Goal: Check status: Check status

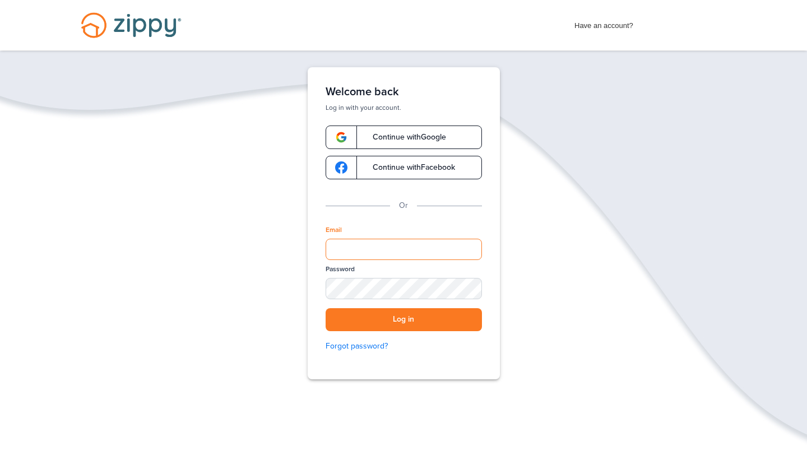
click at [426, 247] on input "Email" at bounding box center [404, 249] width 156 height 21
type input "**********"
click at [393, 320] on button "Log in" at bounding box center [404, 319] width 156 height 23
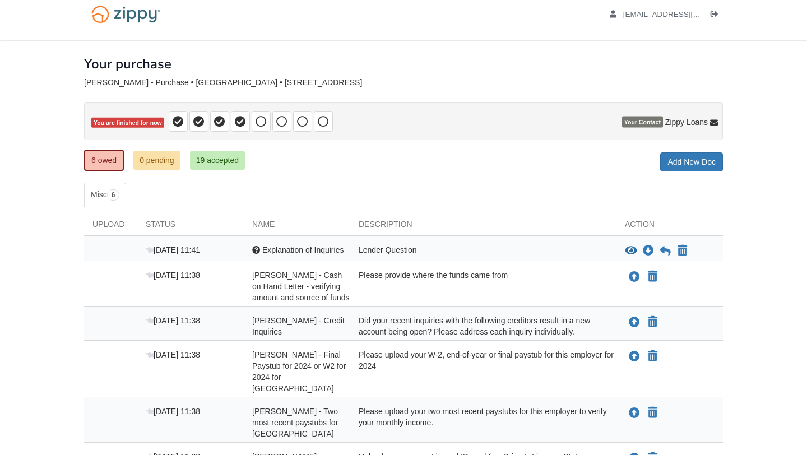
scroll to position [11, 0]
click at [219, 160] on link "19 accepted" at bounding box center [217, 160] width 55 height 19
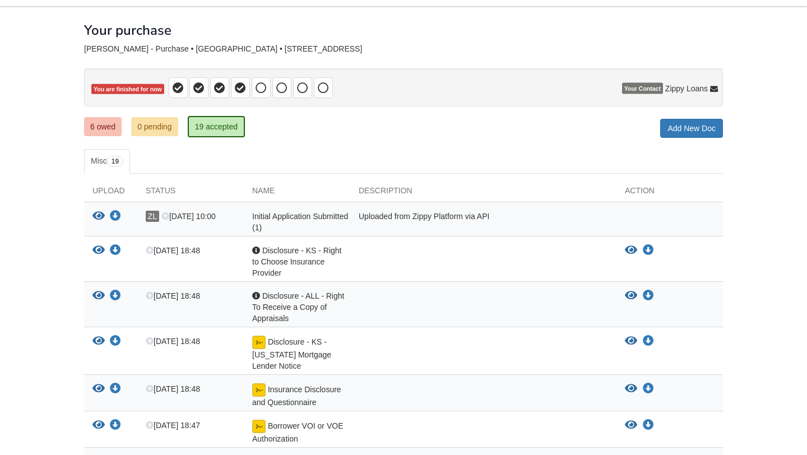
scroll to position [90, 0]
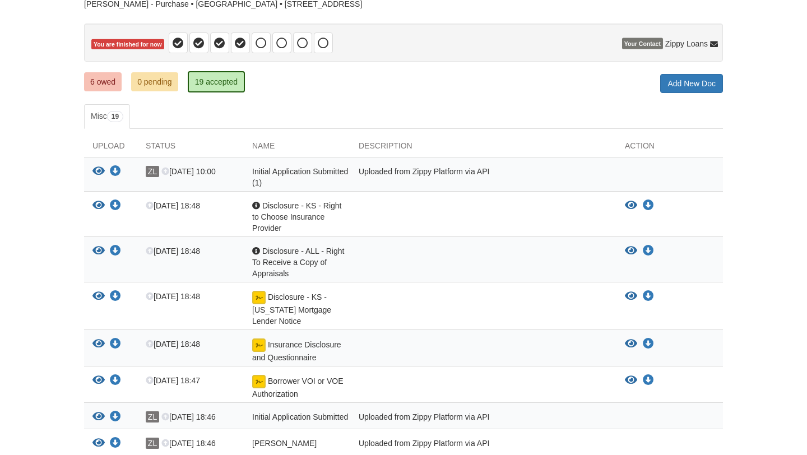
click at [34, 336] on body "[EMAIL_ADDRESS][DOMAIN_NAME] Logout" at bounding box center [403, 386] width 807 height 953
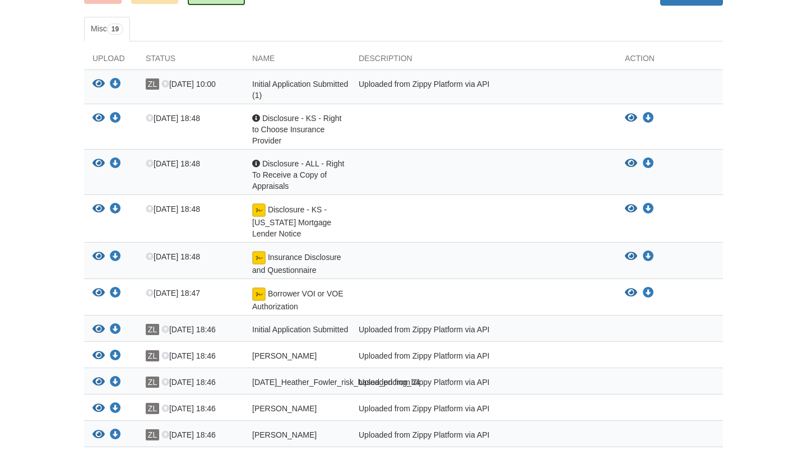
scroll to position [155, 0]
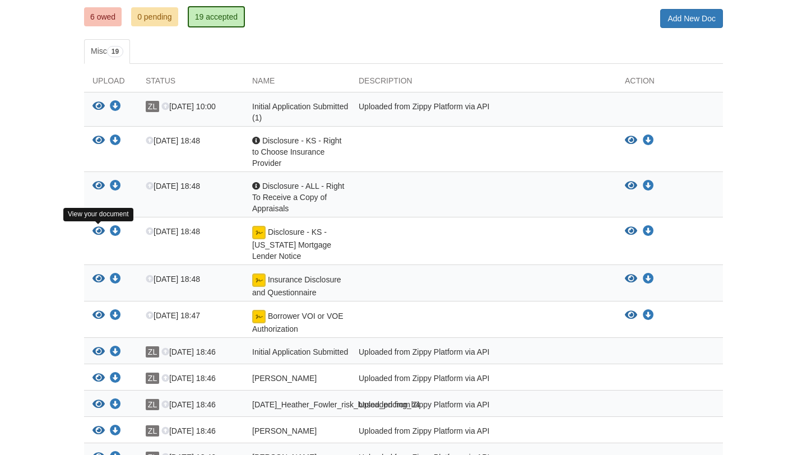
click at [99, 233] on icon "View Disclosure - KS - Kansas Mortgage Lender Notice" at bounding box center [98, 231] width 12 height 11
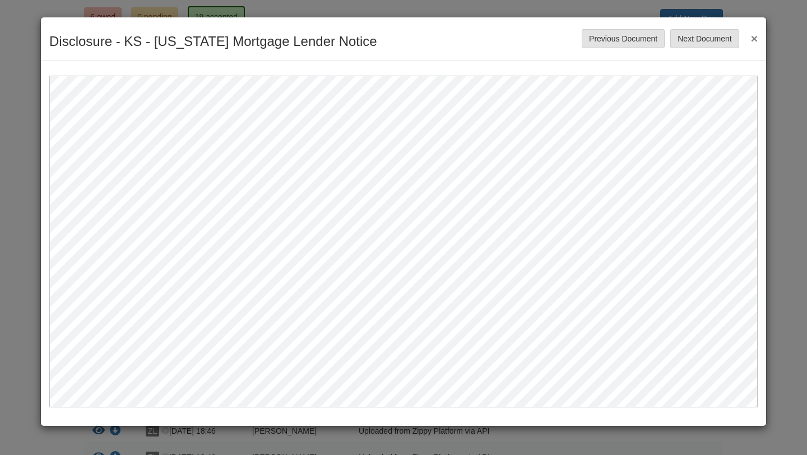
click at [754, 39] on button "×" at bounding box center [751, 38] width 13 height 20
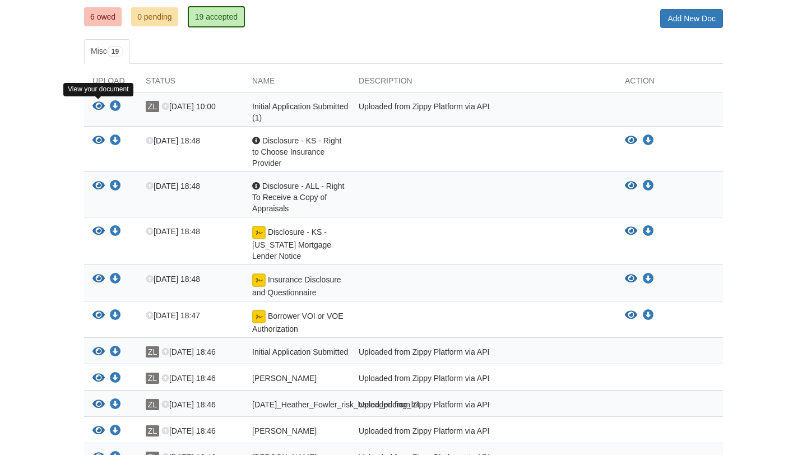
click at [100, 106] on icon "View Initial Application Submitted (1)" at bounding box center [98, 106] width 12 height 11
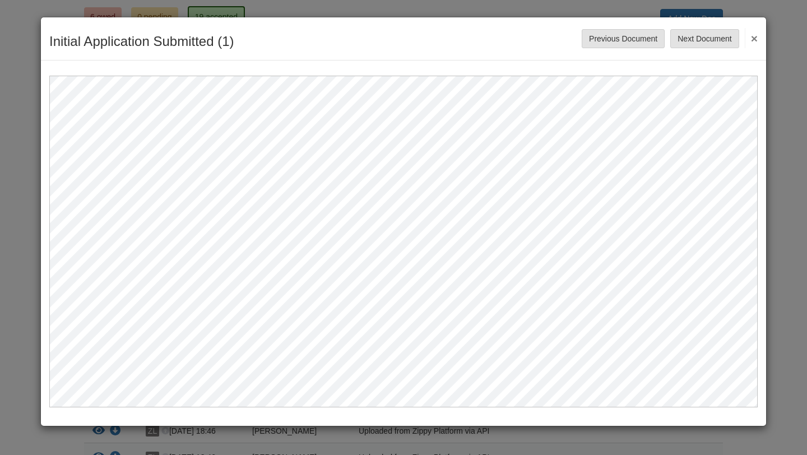
click at [754, 39] on button "×" at bounding box center [751, 38] width 13 height 20
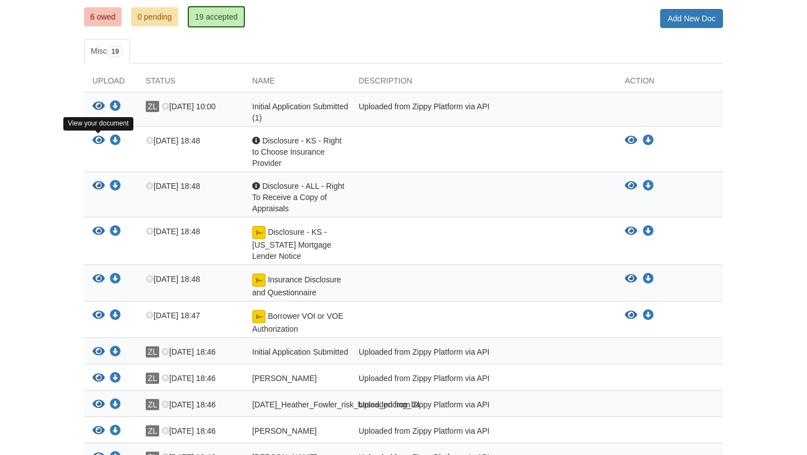
click at [98, 139] on icon "View Disclosure - KS - Right to Choose Insurance Provider" at bounding box center [98, 140] width 12 height 11
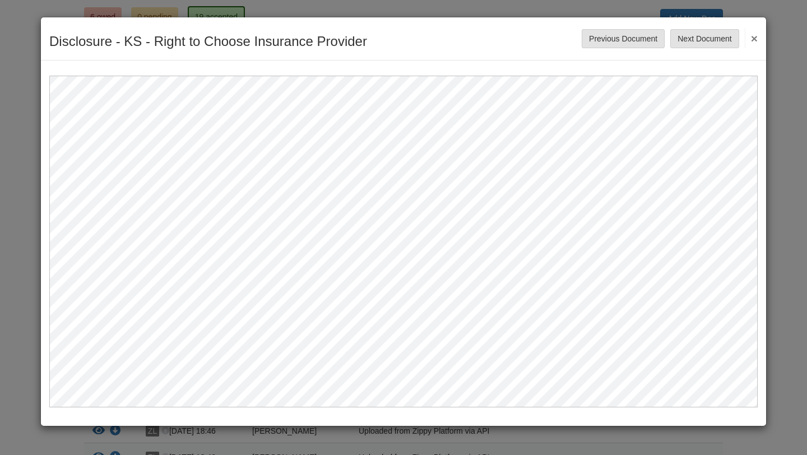
click at [755, 40] on button "×" at bounding box center [751, 38] width 13 height 20
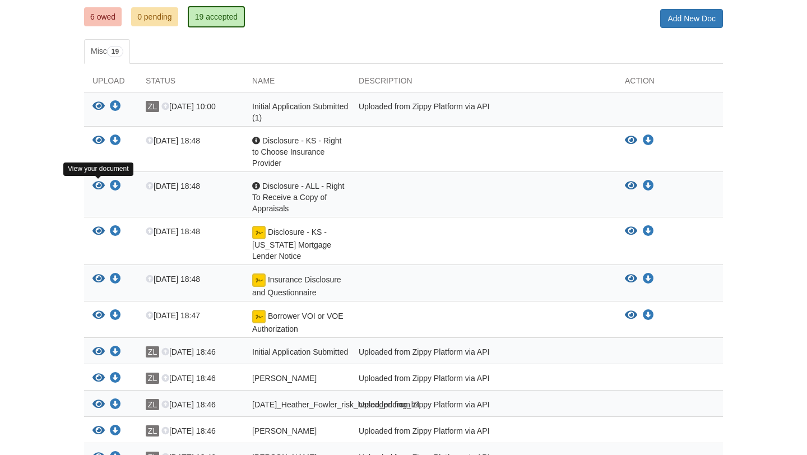
click at [99, 186] on icon "View Disclosure - ALL - Right To Receive a Copy of Appraisals" at bounding box center [98, 185] width 12 height 11
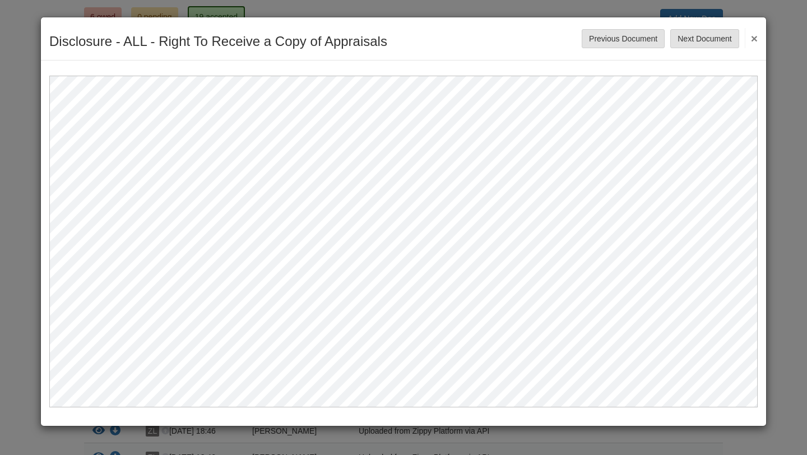
click at [755, 38] on button "×" at bounding box center [751, 38] width 13 height 20
